Goal: Information Seeking & Learning: Learn about a topic

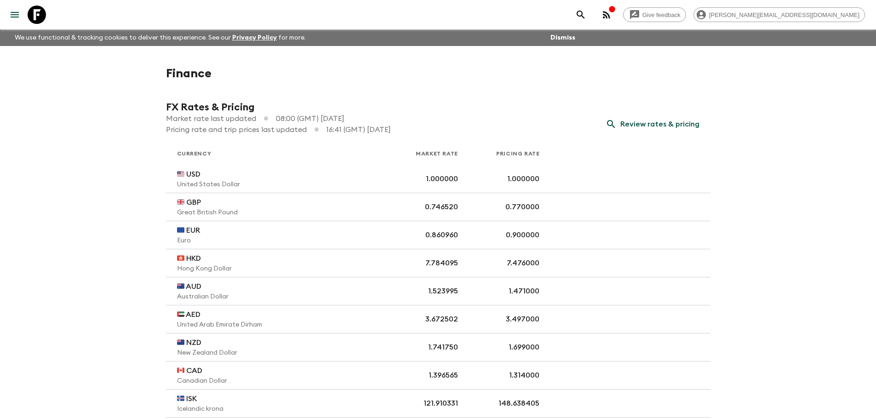
click at [6, 15] on button "menu" at bounding box center [15, 15] width 18 height 18
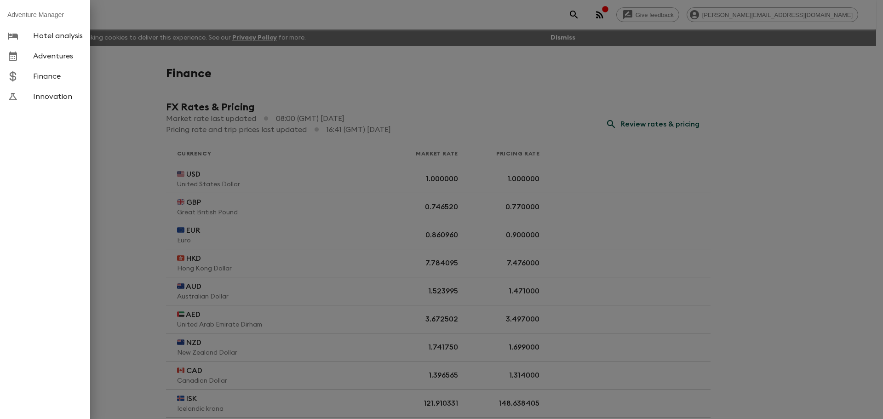
click at [38, 60] on span "Adventures" at bounding box center [58, 55] width 50 height 9
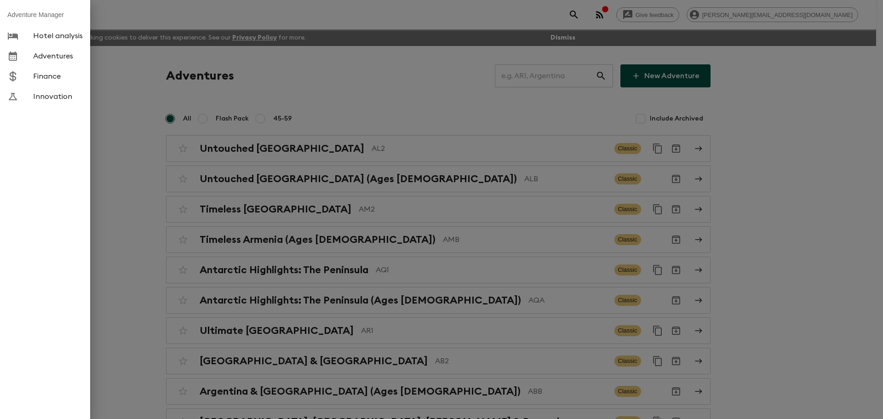
click at [538, 80] on div at bounding box center [441, 209] width 883 height 419
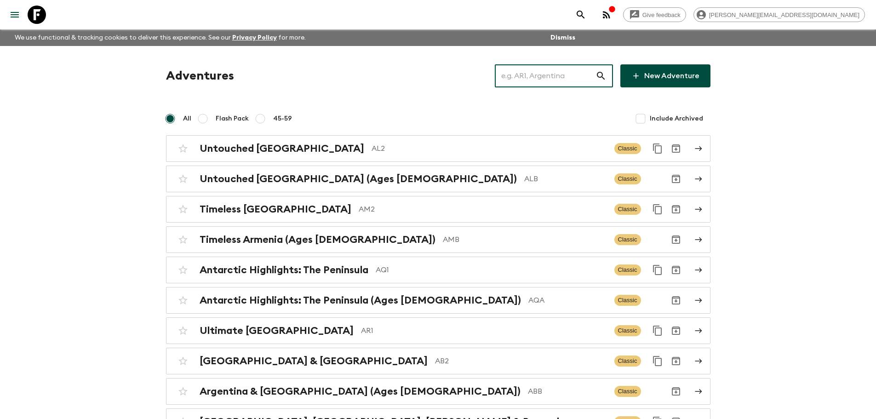
click at [534, 80] on input "text" at bounding box center [545, 76] width 101 height 26
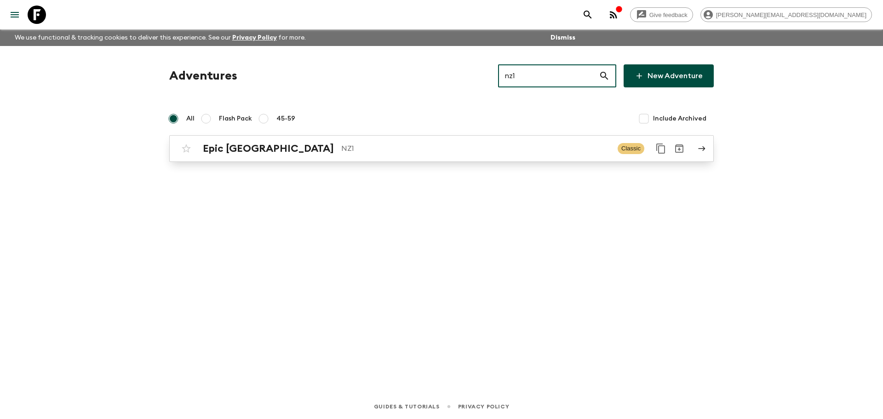
type input "nz1"
click at [298, 143] on div "Epic [GEOGRAPHIC_DATA] NZ1" at bounding box center [406, 149] width 407 height 12
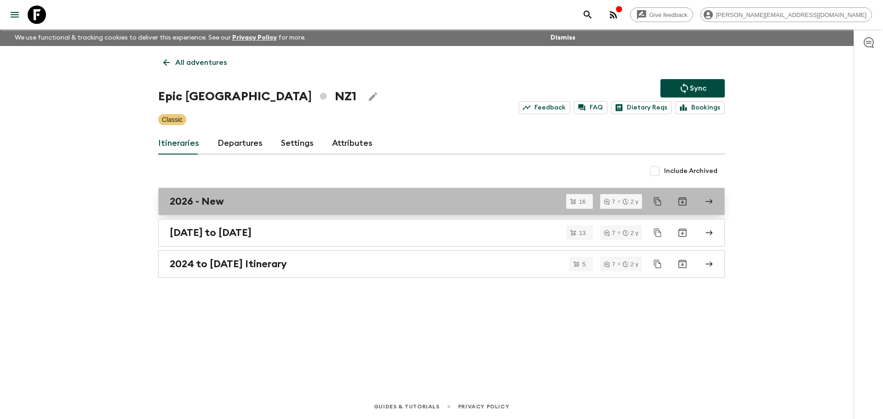
click at [283, 205] on div "2026 - New" at bounding box center [433, 201] width 526 height 12
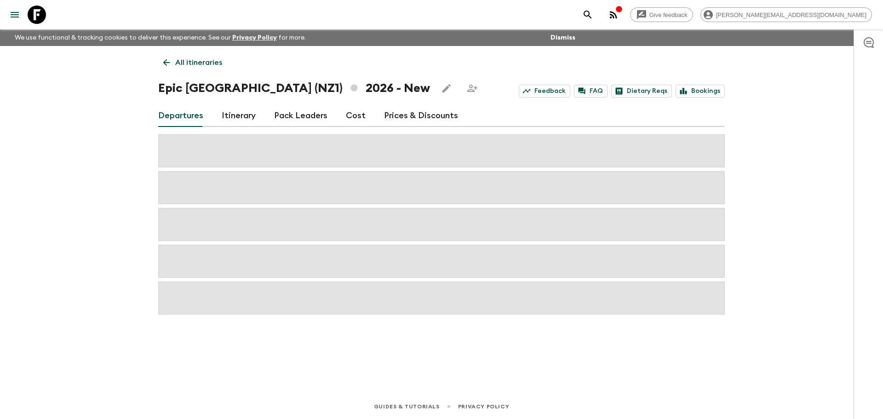
click at [389, 122] on link "Prices & Discounts" at bounding box center [421, 116] width 74 height 22
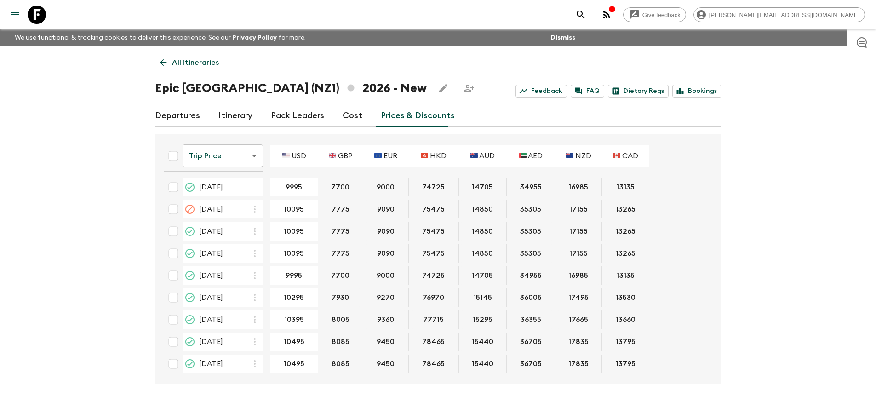
click at [355, 122] on link "Cost" at bounding box center [353, 116] width 20 height 22
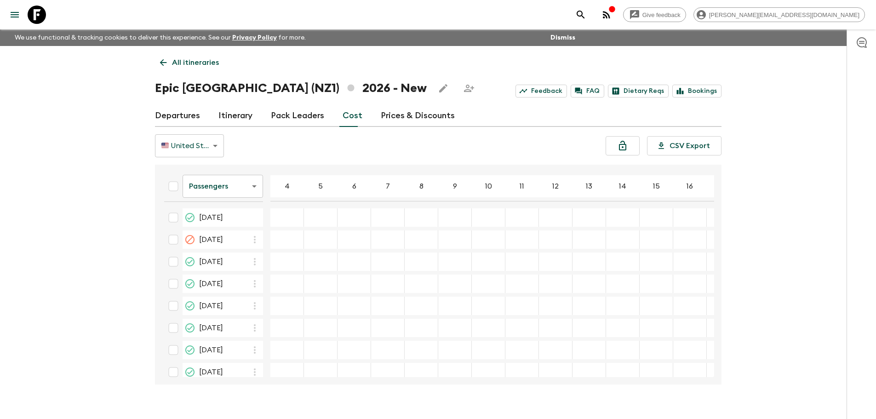
click at [186, 118] on link "Departures" at bounding box center [177, 116] width 45 height 22
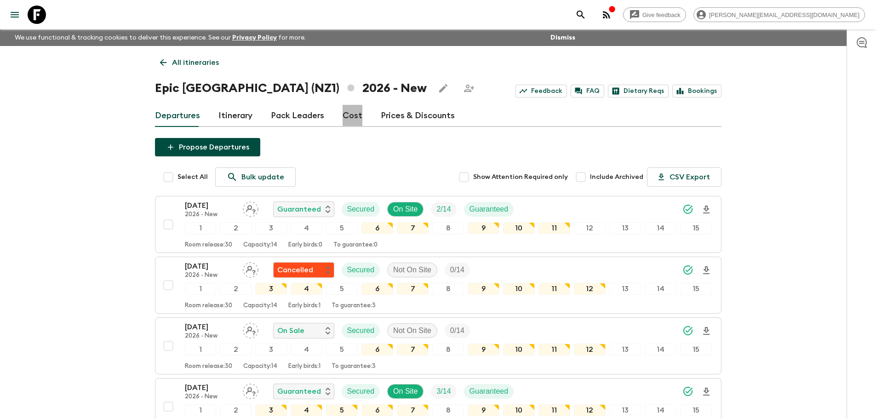
click at [350, 121] on link "Cost" at bounding box center [353, 116] width 20 height 22
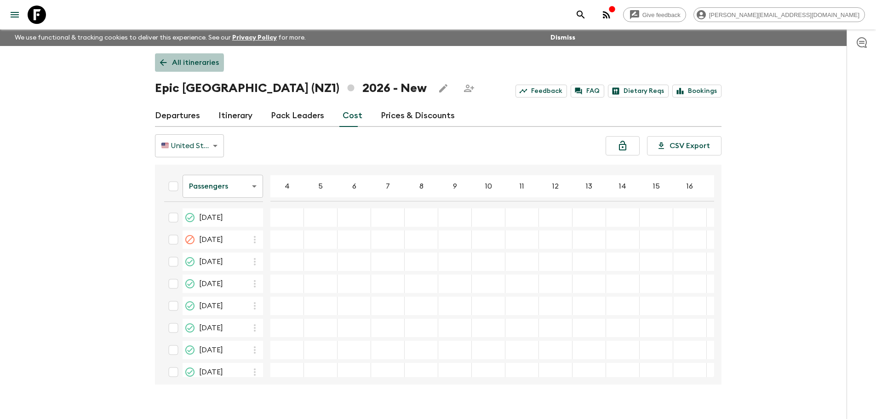
click at [175, 63] on p "All itineraries" at bounding box center [195, 62] width 47 height 11
